Goal: Information Seeking & Learning: Learn about a topic

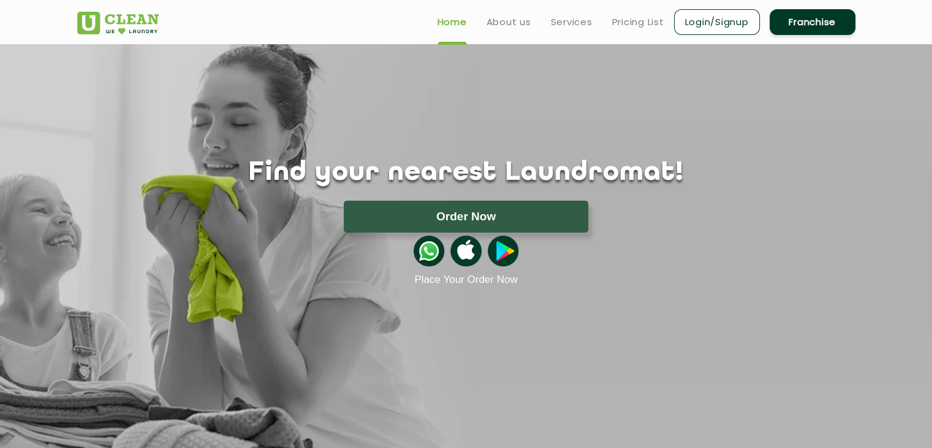
click at [809, 20] on link "Franchise" at bounding box center [813, 22] width 86 height 26
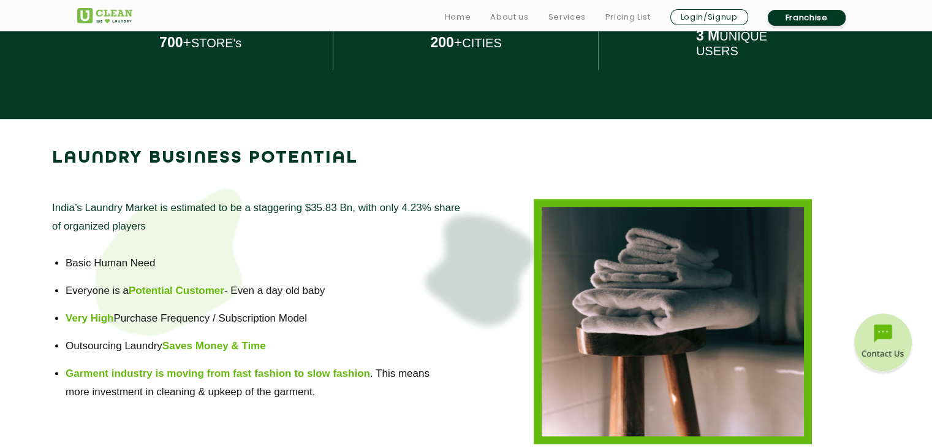
scroll to position [748, 0]
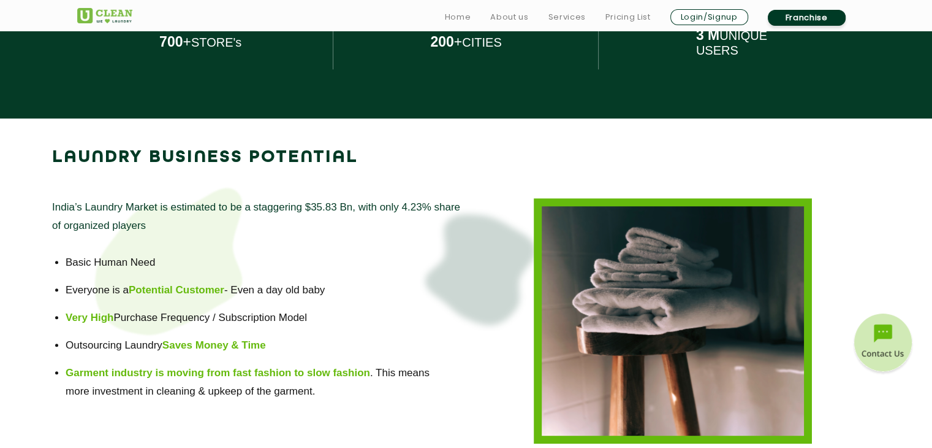
click at [125, 224] on p "India’s Laundry Market is estimated to be a staggering $35.83 Bn, with only 4.2…" at bounding box center [259, 216] width 414 height 37
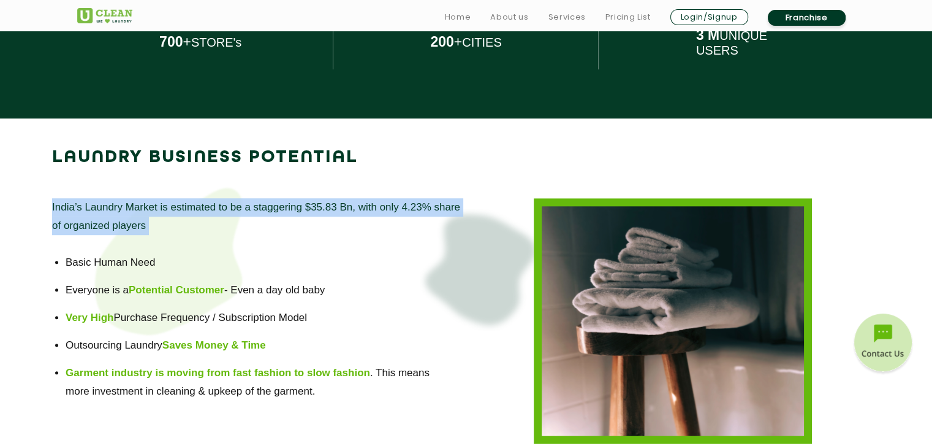
click at [125, 224] on p "India’s Laundry Market is estimated to be a staggering $35.83 Bn, with only 4.2…" at bounding box center [259, 216] width 414 height 37
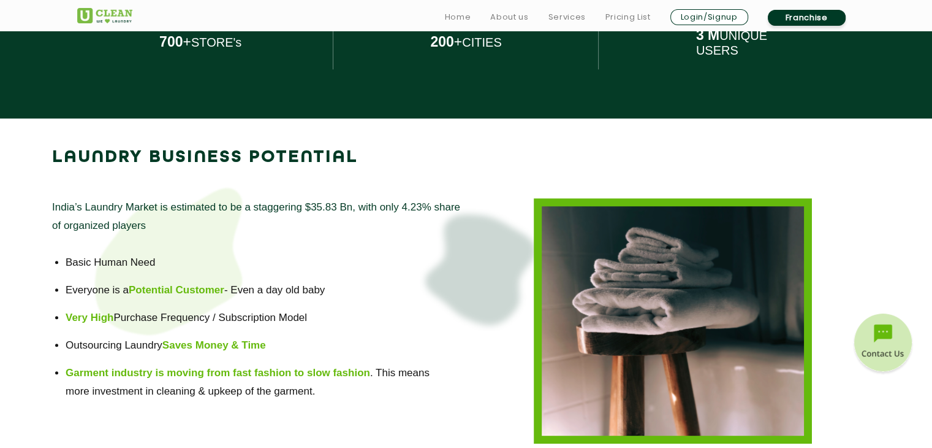
click at [127, 250] on div "India’s Laundry Market is estimated to be a staggering $35.83 Bn, with only 4.2…" at bounding box center [259, 320] width 414 height 245
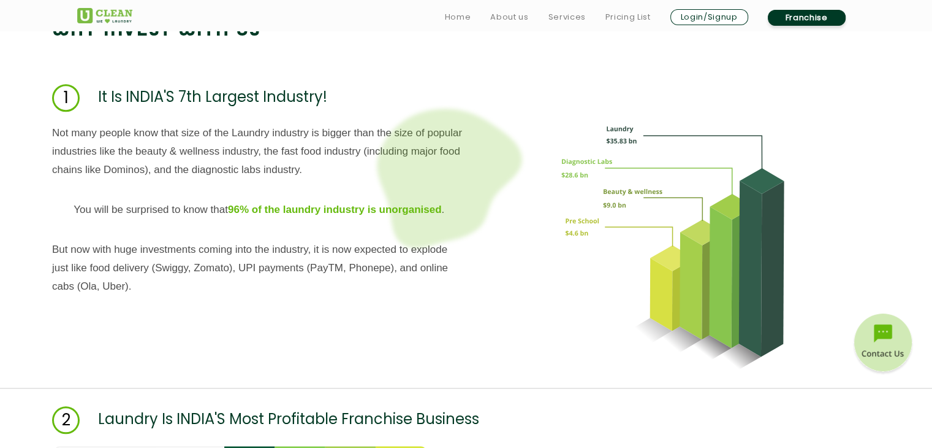
scroll to position [1260, 0]
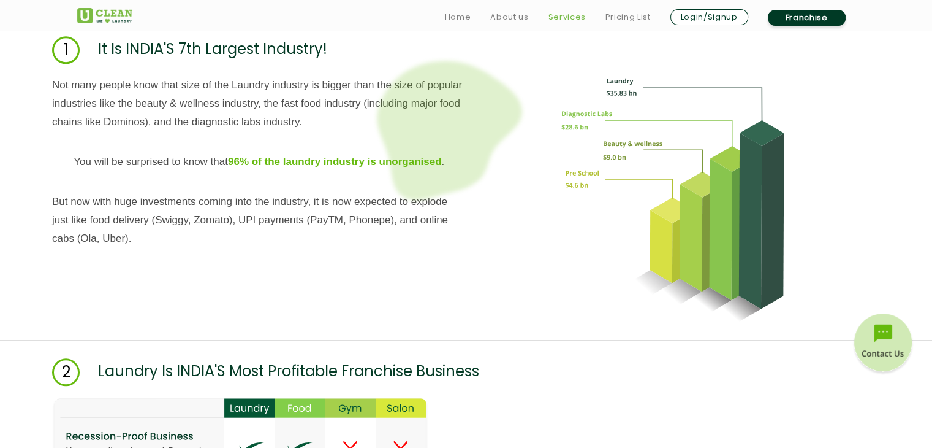
click at [555, 18] on link "Services" at bounding box center [566, 17] width 37 height 15
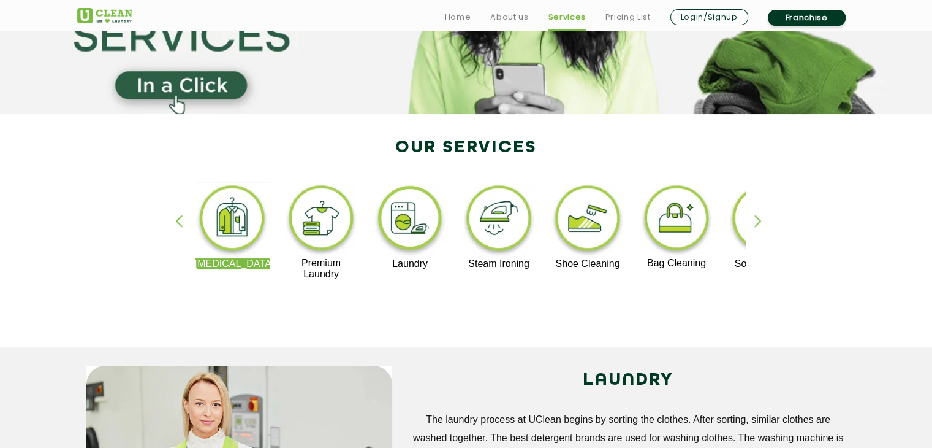
scroll to position [178, 0]
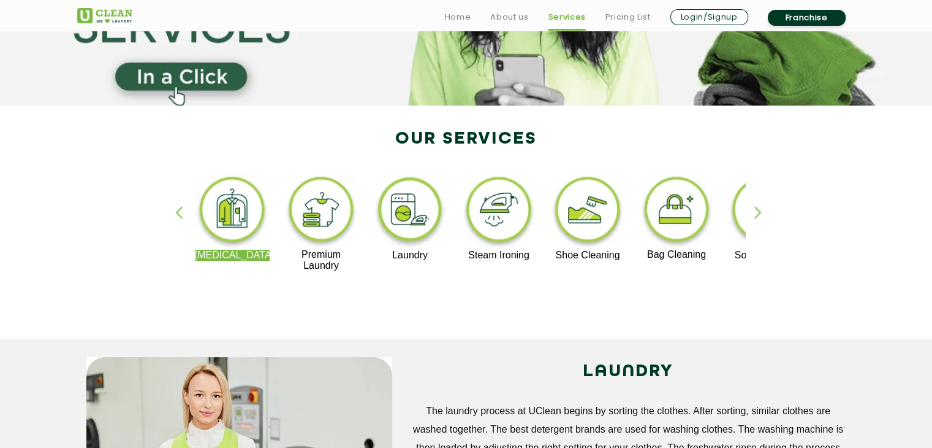
click at [760, 213] on div "button" at bounding box center [764, 223] width 18 height 34
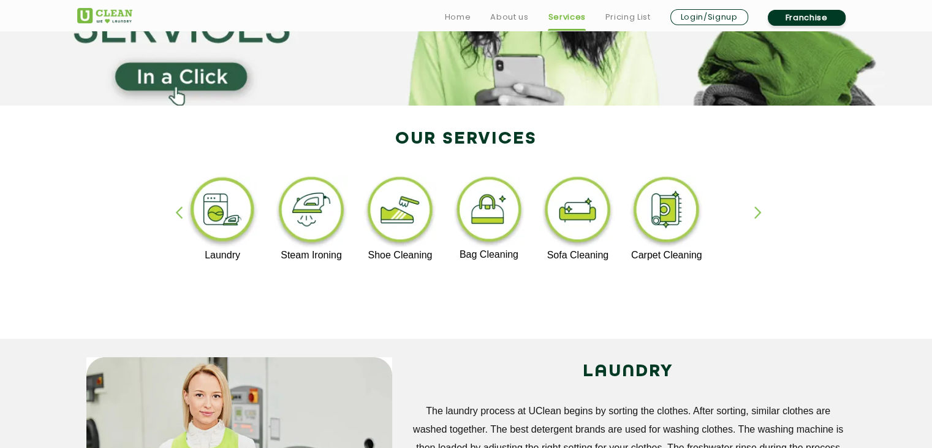
click at [760, 213] on div "button" at bounding box center [764, 223] width 18 height 34
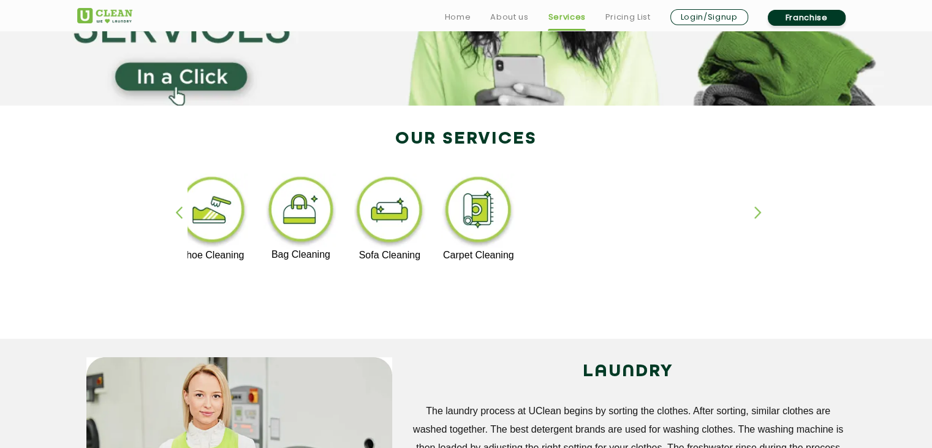
click at [760, 213] on div "button" at bounding box center [764, 223] width 18 height 34
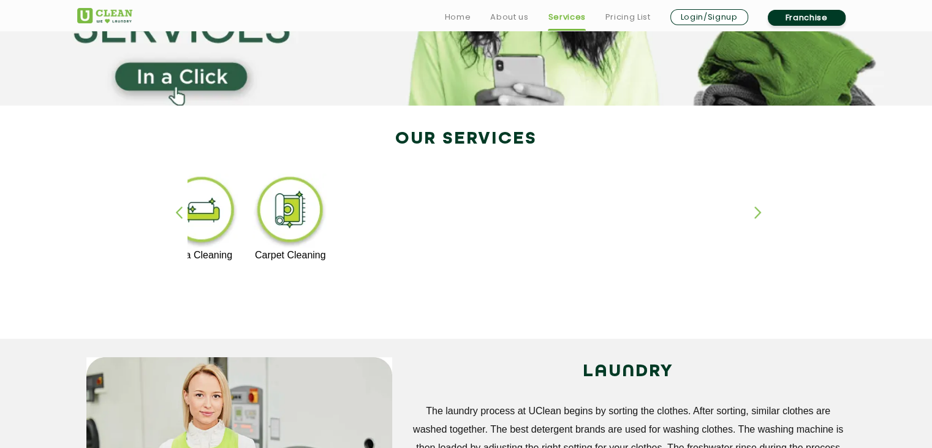
click at [181, 215] on div "button" at bounding box center [184, 223] width 18 height 34
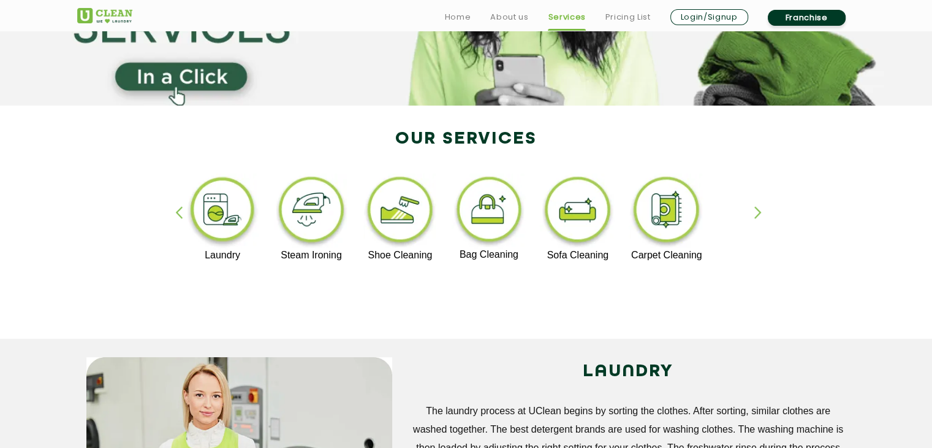
click at [181, 215] on div "button" at bounding box center [184, 223] width 18 height 34
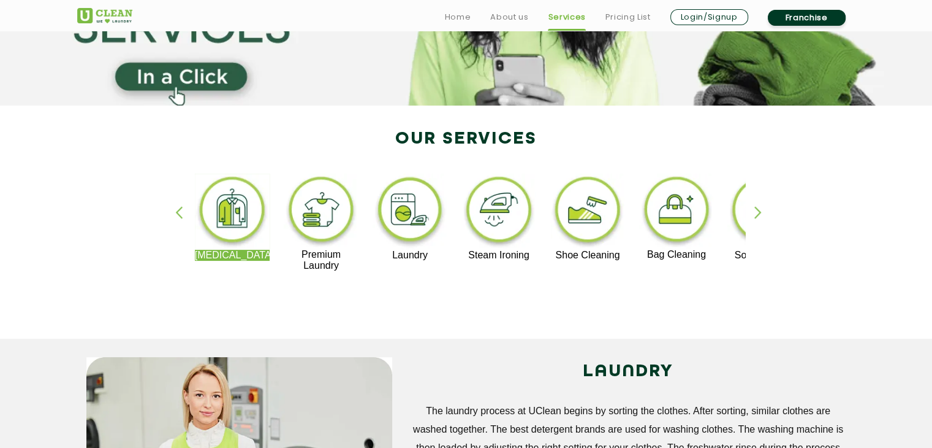
click at [181, 215] on div "button" at bounding box center [184, 223] width 18 height 34
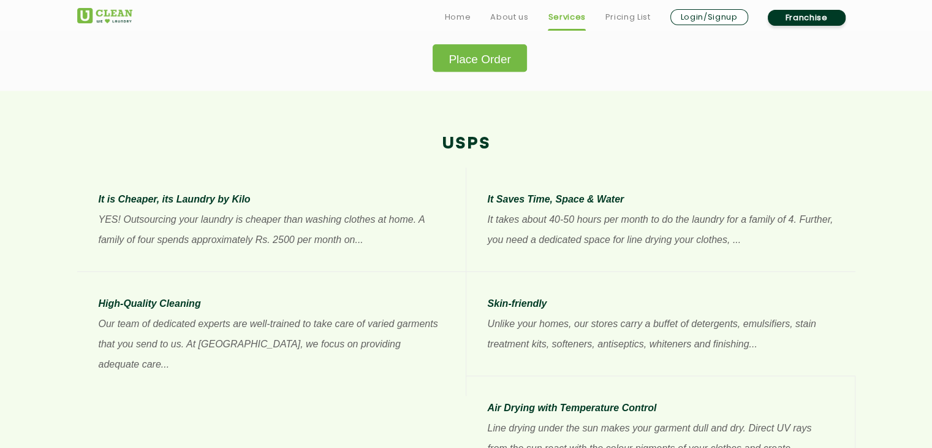
scroll to position [866, 0]
click at [223, 251] on li "It is Cheaper, its Laundry by Kilo YES! Outsourcing your laundry is cheaper tha…" at bounding box center [271, 219] width 389 height 104
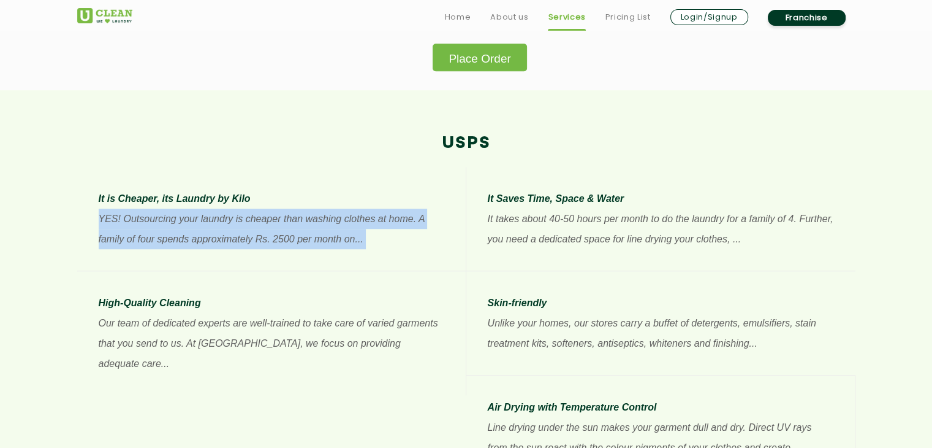
click at [223, 251] on li "It is Cheaper, its Laundry by Kilo YES! Outsourcing your laundry is cheaper tha…" at bounding box center [271, 219] width 389 height 104
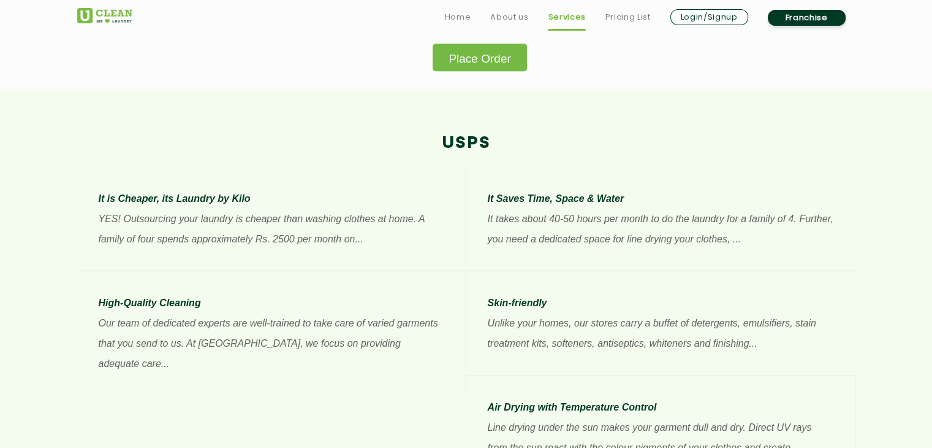
click at [214, 229] on p "YES! Outsourcing your laundry is cheaper than washing clothes at home. A family…" at bounding box center [272, 228] width 346 height 40
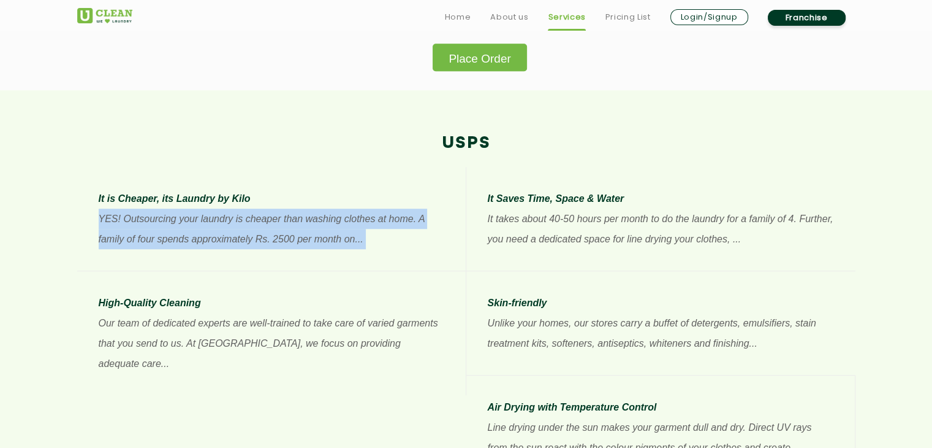
click at [214, 229] on p "YES! Outsourcing your laundry is cheaper than washing clothes at home. A family…" at bounding box center [272, 228] width 346 height 40
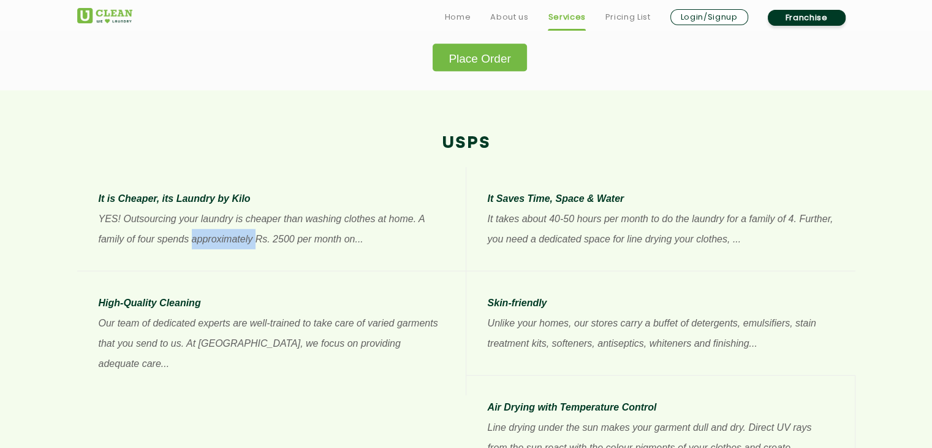
click at [214, 229] on p "YES! Outsourcing your laundry is cheaper than washing clothes at home. A family…" at bounding box center [272, 228] width 346 height 40
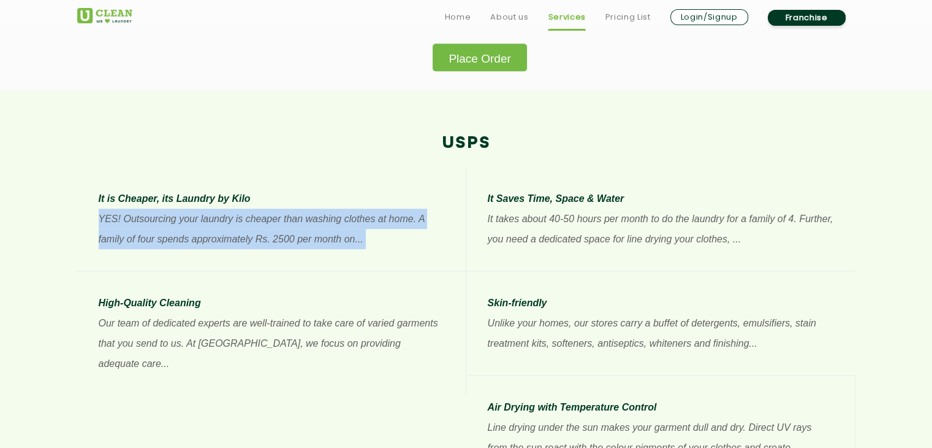
click at [214, 229] on p "YES! Outsourcing your laundry is cheaper than washing clothes at home. A family…" at bounding box center [272, 228] width 346 height 40
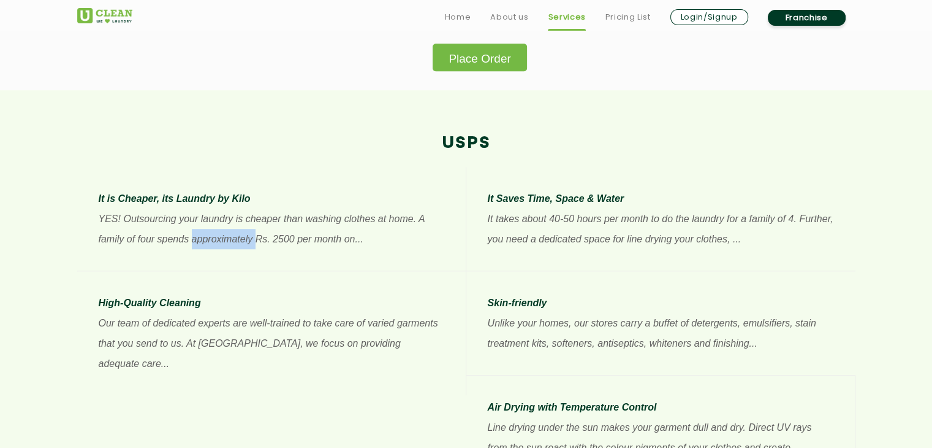
click at [214, 229] on p "YES! Outsourcing your laundry is cheaper than washing clothes at home. A family…" at bounding box center [272, 228] width 346 height 40
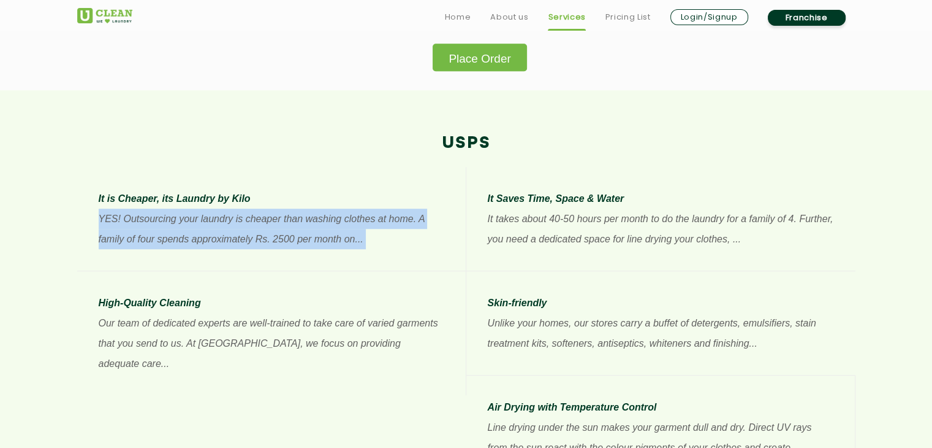
click at [214, 229] on p "YES! Outsourcing your laundry is cheaper than washing clothes at home. A family…" at bounding box center [272, 228] width 346 height 40
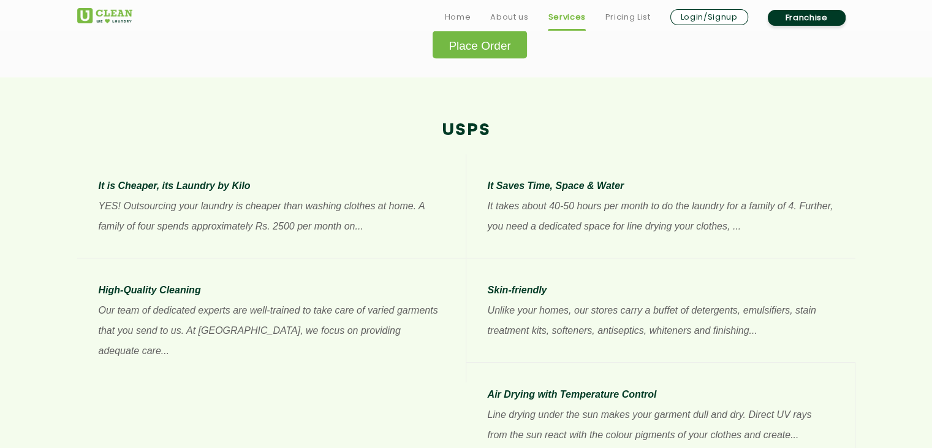
scroll to position [879, 0]
click at [525, 200] on p "It takes about 40-50 hours per month to do the laundry for a family of 4. Furth…" at bounding box center [661, 215] width 346 height 40
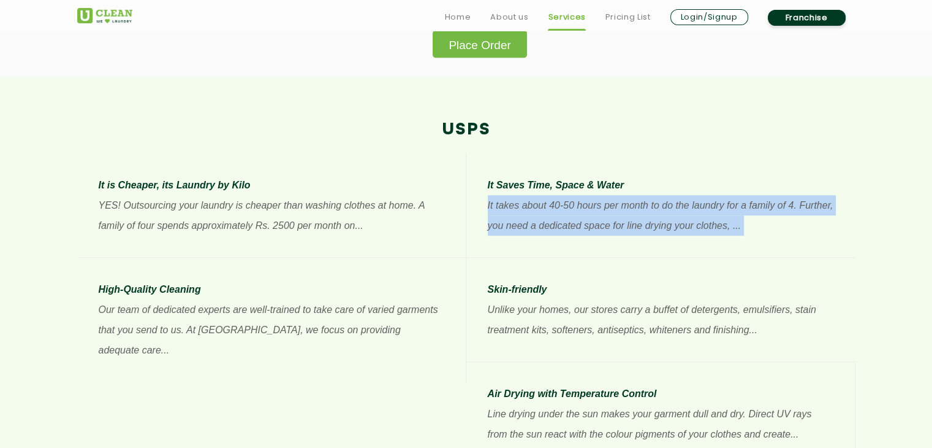
click at [525, 200] on p "It takes about 40-50 hours per month to do the laundry for a family of 4. Furth…" at bounding box center [661, 215] width 346 height 40
click at [525, 206] on p "It takes about 40-50 hours per month to do the laundry for a family of 4. Furth…" at bounding box center [661, 215] width 346 height 40
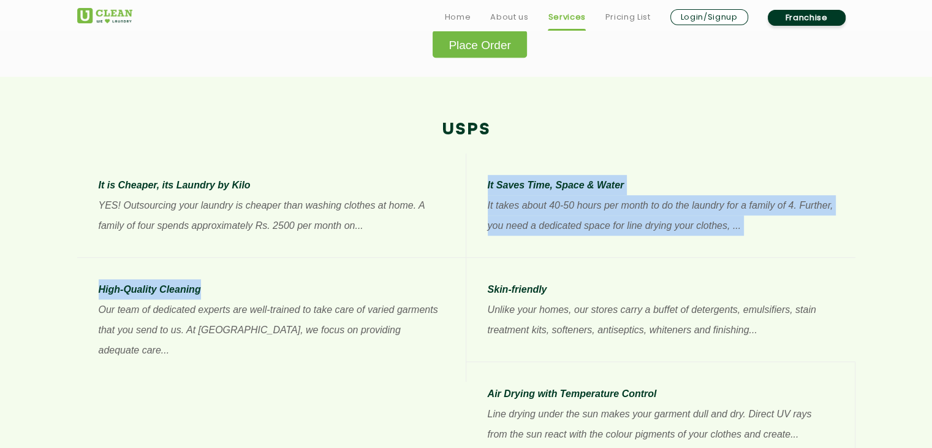
click at [392, 262] on div "It is Cheaper, its Laundry by Kilo YES! Outsourcing your laundry is cheaper tha…" at bounding box center [466, 371] width 797 height 436
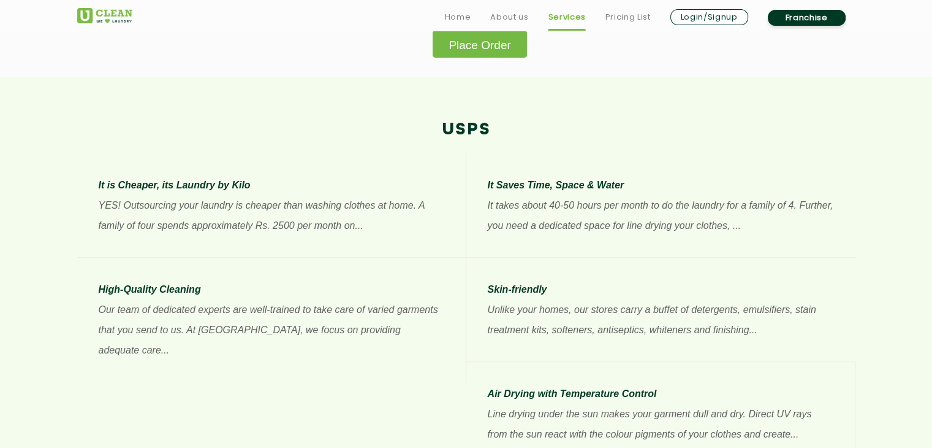
click at [235, 299] on p "Our team of dedicated experts are well-trained to take care of varied garments …" at bounding box center [272, 329] width 346 height 61
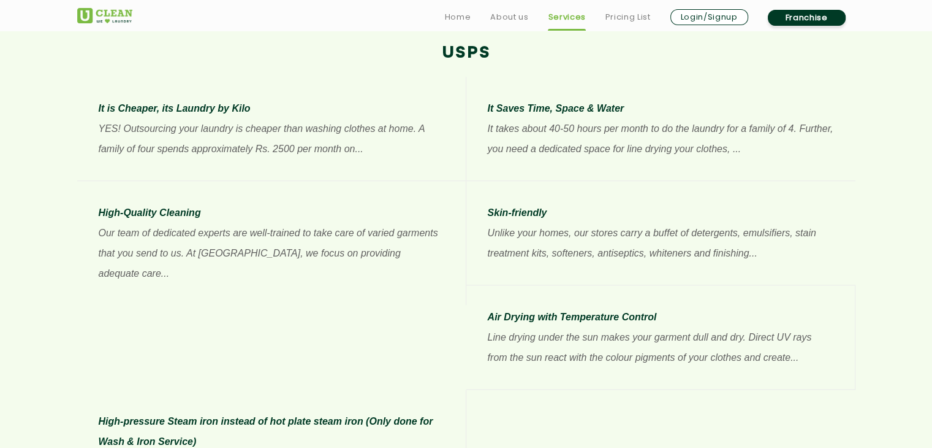
click at [259, 278] on li "High-Quality Cleaning Our team of dedicated experts are well-trained to take ca…" at bounding box center [271, 243] width 389 height 124
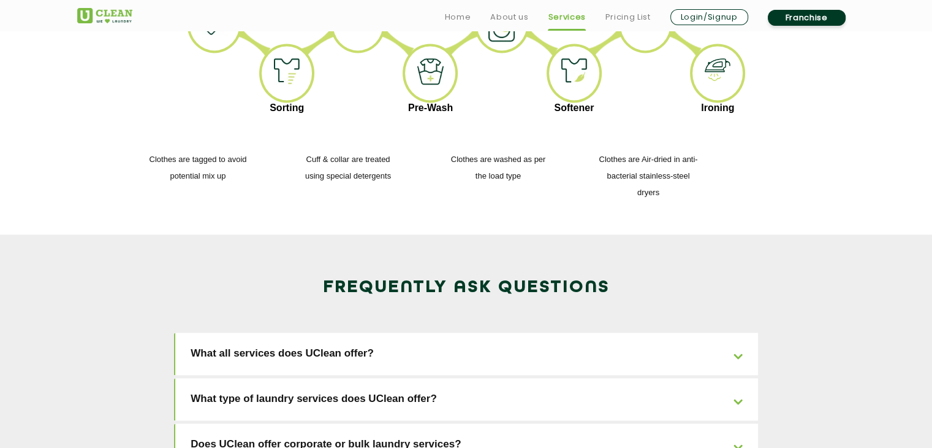
scroll to position [1720, 0]
click at [287, 332] on link "What all services does UClean offer?" at bounding box center [466, 353] width 583 height 42
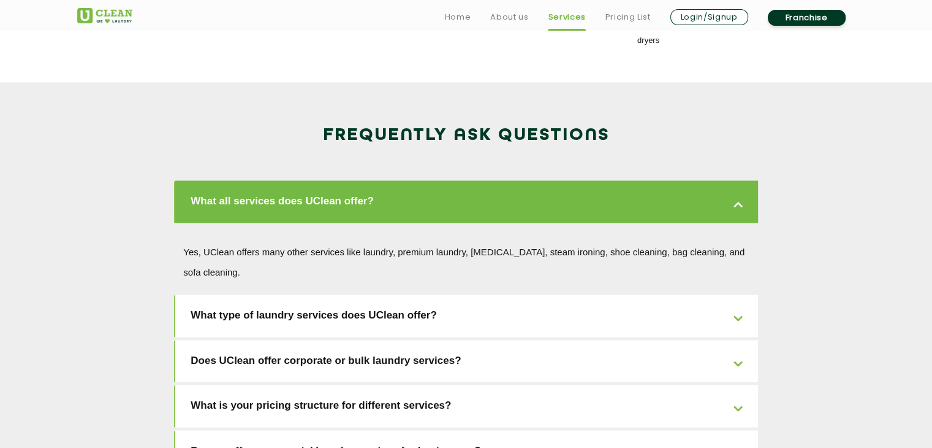
scroll to position [1876, 0]
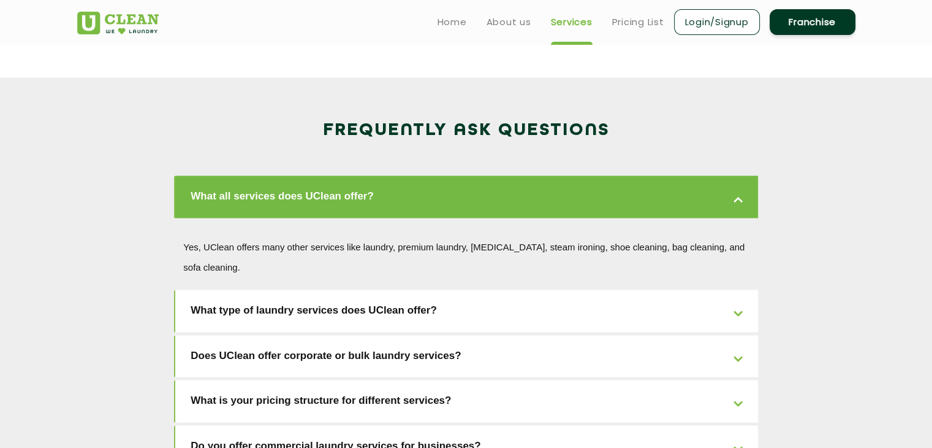
click at [264, 379] on link "What is your pricing structure for different services?" at bounding box center [466, 400] width 583 height 42
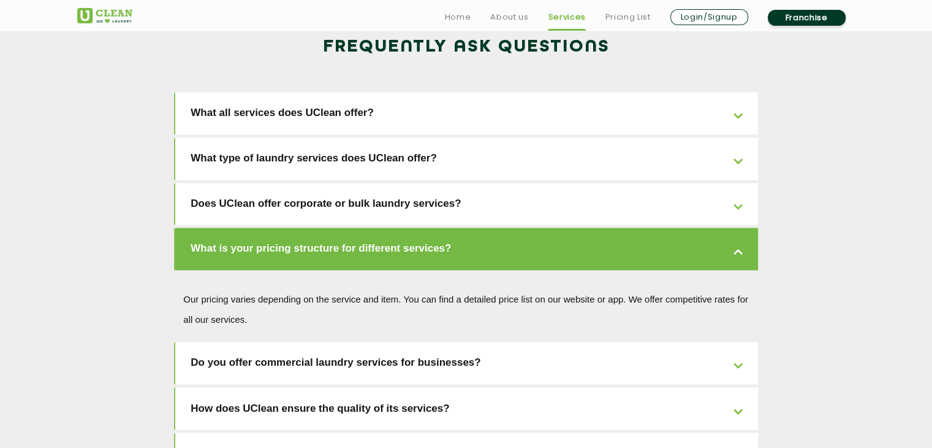
scroll to position [1961, 0]
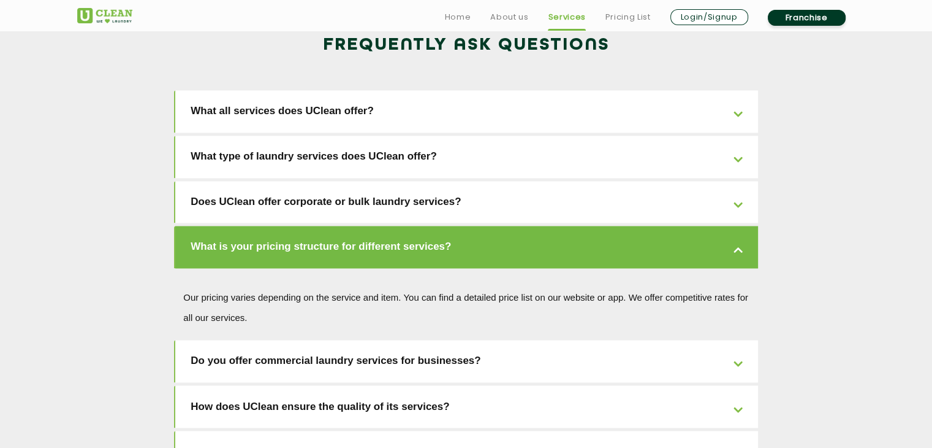
click at [294, 340] on link "Do you offer commercial laundry services for businesses?" at bounding box center [466, 361] width 583 height 42
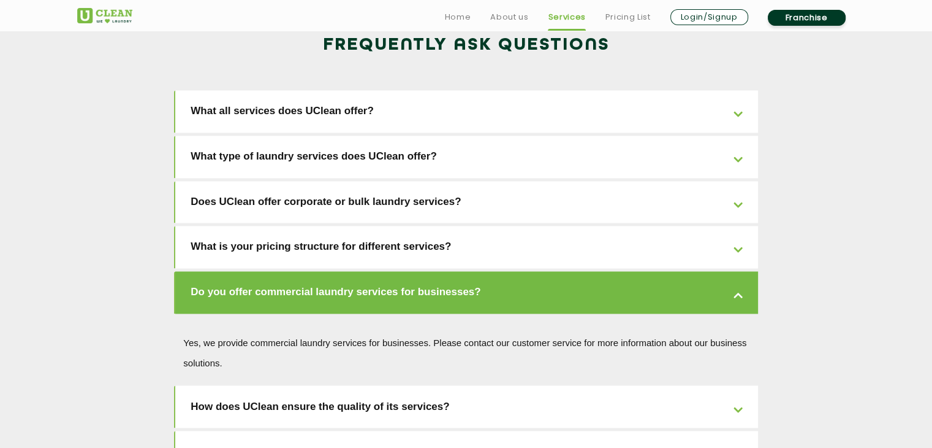
click at [291, 332] on p "Yes, we provide commercial laundry services for businesses. Please contact our …" at bounding box center [466, 352] width 566 height 40
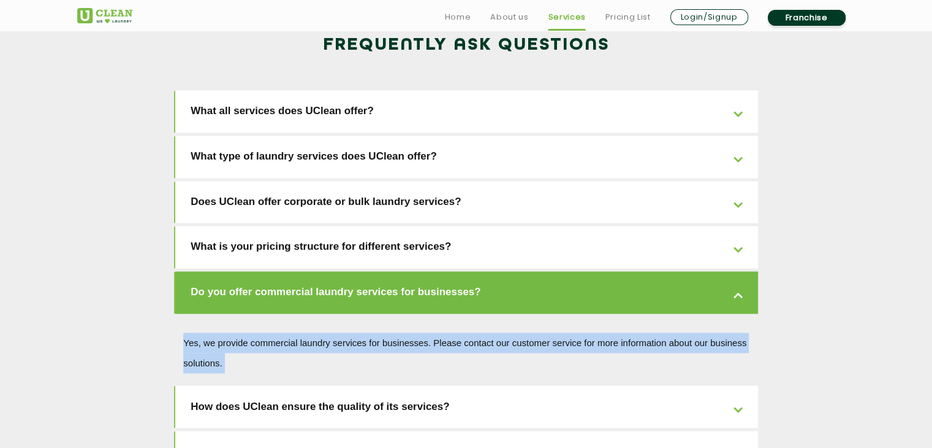
click at [291, 332] on p "Yes, we provide commercial laundry services for businesses. Please contact our …" at bounding box center [466, 352] width 566 height 40
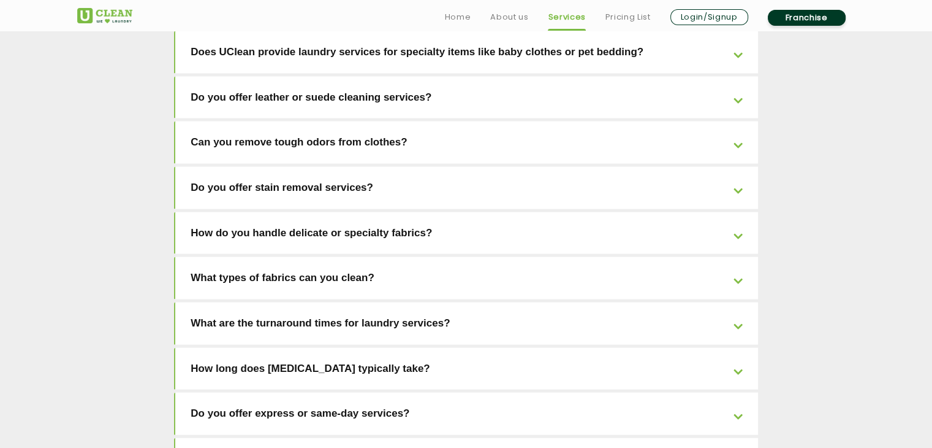
click at [292, 348] on link "How long does [MEDICAL_DATA] typically take?" at bounding box center [466, 369] width 583 height 42
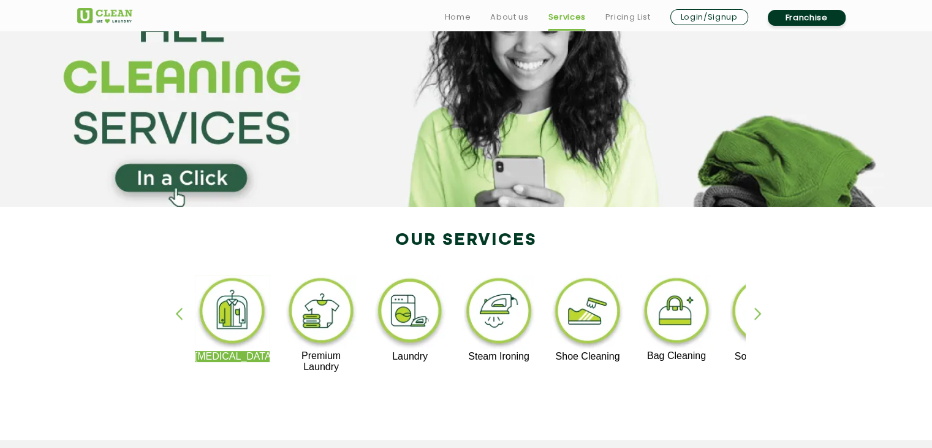
scroll to position [91, 0]
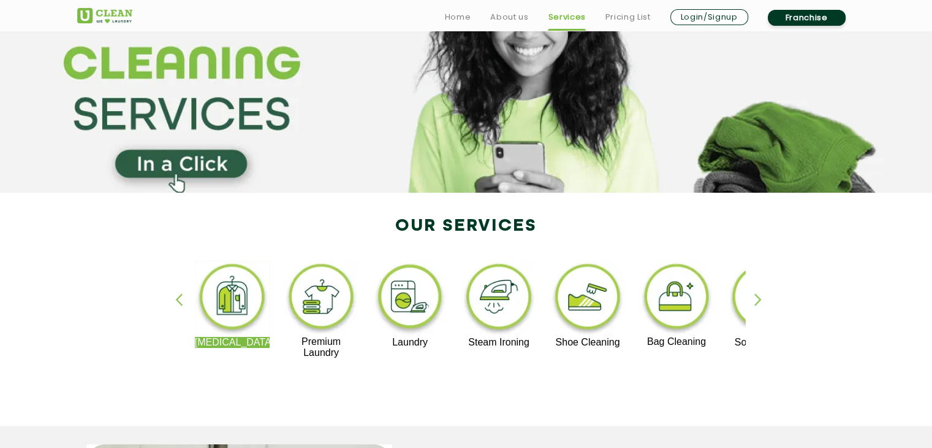
click at [418, 298] on img at bounding box center [410, 299] width 75 height 76
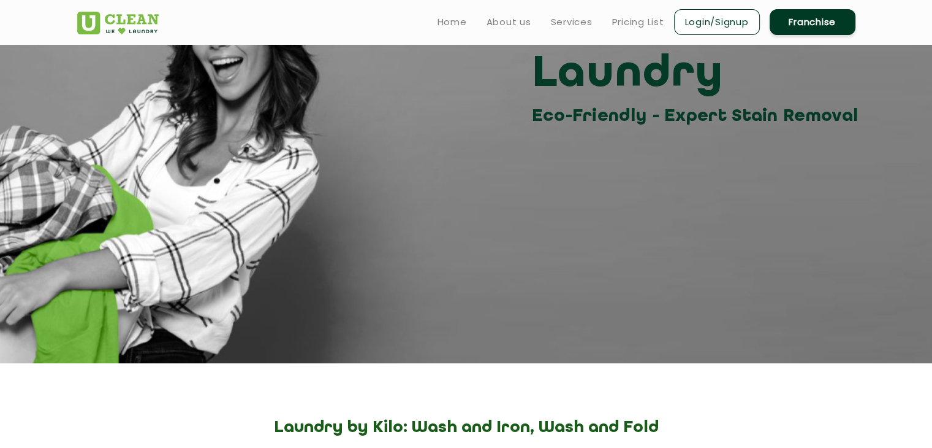
scroll to position [88, 0]
